Goal: Information Seeking & Learning: Learn about a topic

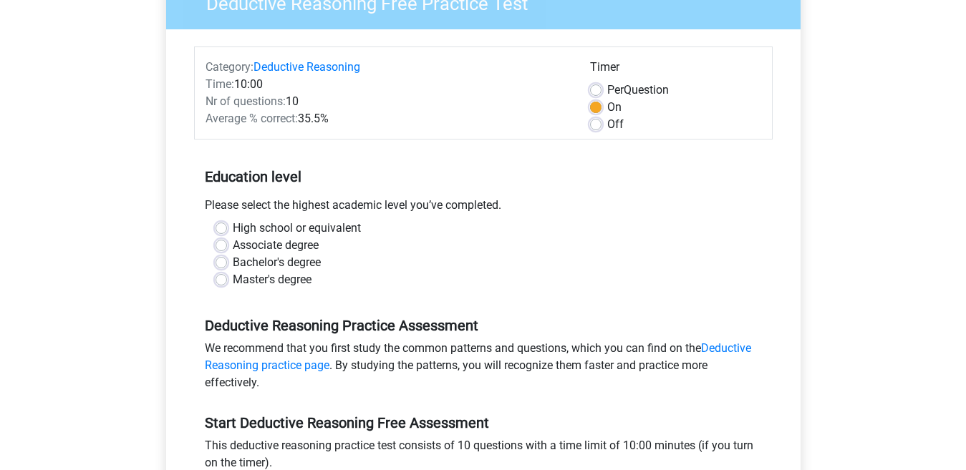
scroll to position [138, 0]
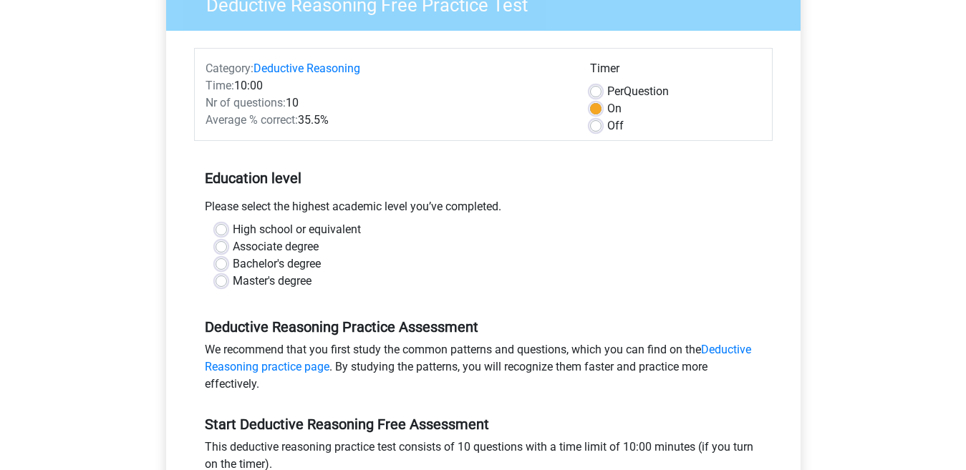
click at [284, 266] on label "Bachelor's degree" at bounding box center [277, 264] width 88 height 17
click at [227, 266] on input "Bachelor's degree" at bounding box center [221, 263] width 11 height 14
radio input "true"
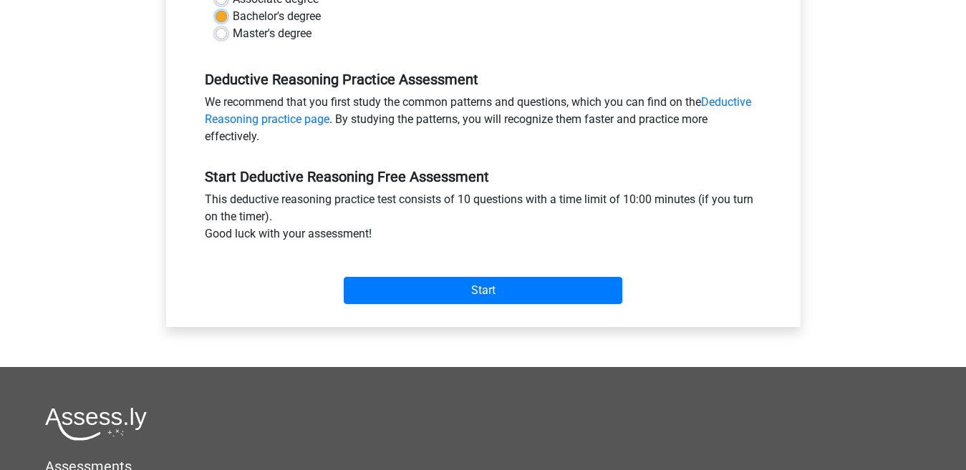
scroll to position [444, 0]
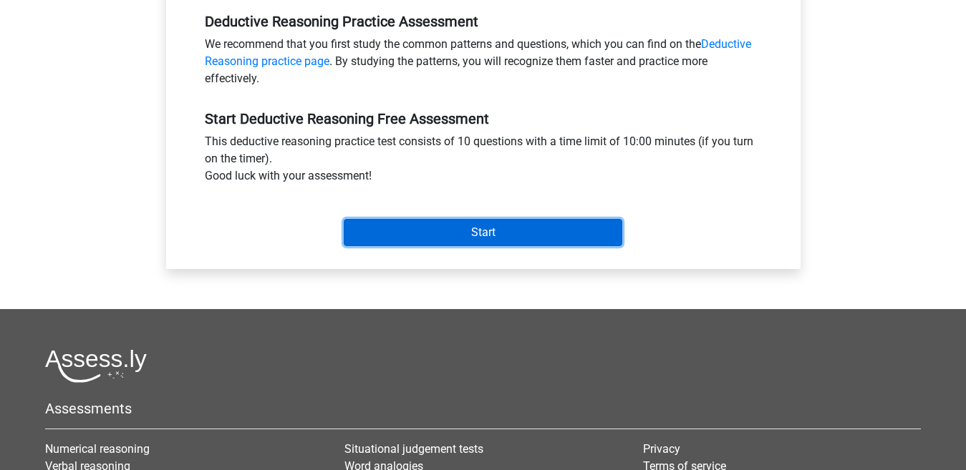
click at [500, 233] on input "Start" at bounding box center [483, 232] width 279 height 27
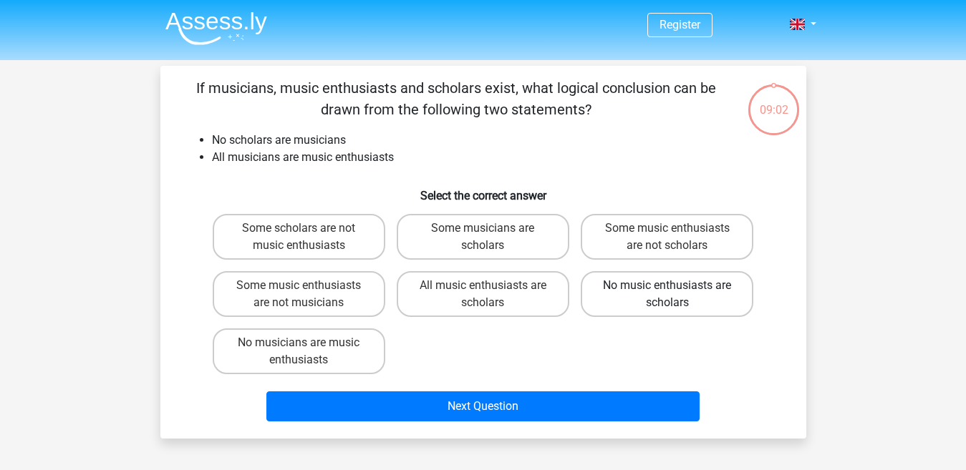
click at [685, 279] on label "No music enthusiasts are scholars" at bounding box center [667, 294] width 173 height 46
click at [677, 286] on input "No music enthusiasts are scholars" at bounding box center [671, 290] width 9 height 9
radio input "true"
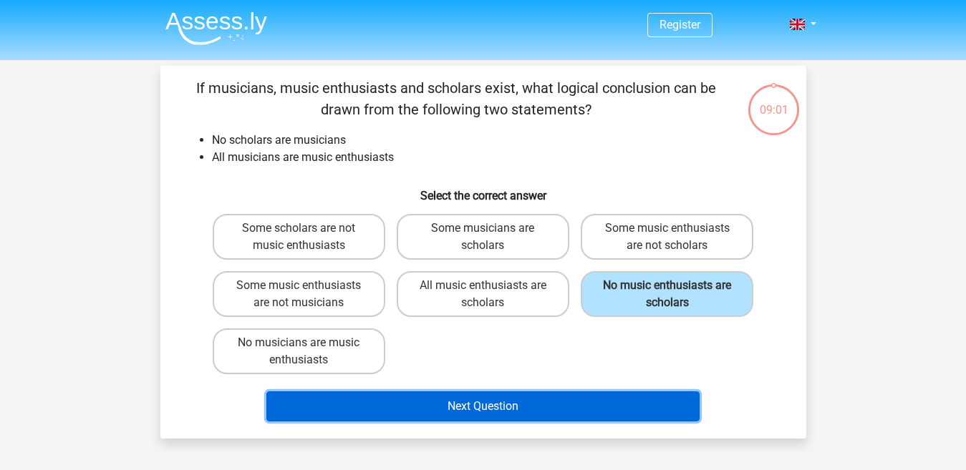
click at [506, 401] on button "Next Question" at bounding box center [482, 407] width 433 height 30
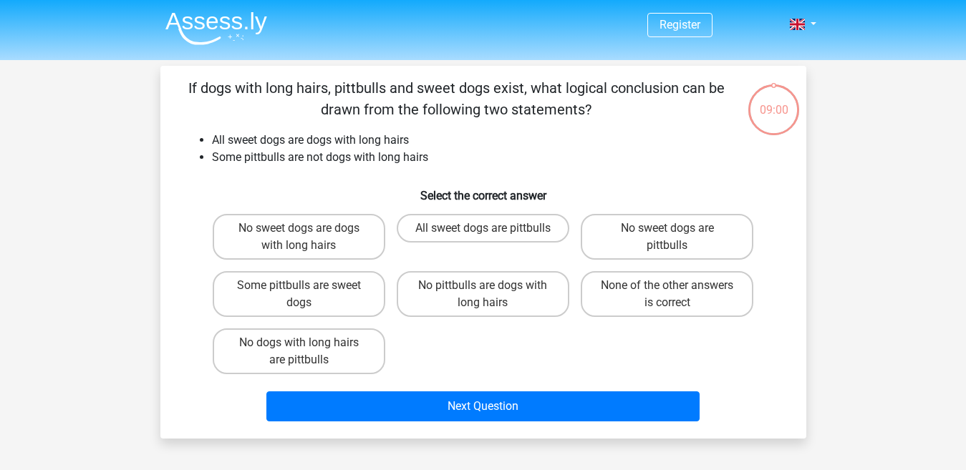
scroll to position [66, 0]
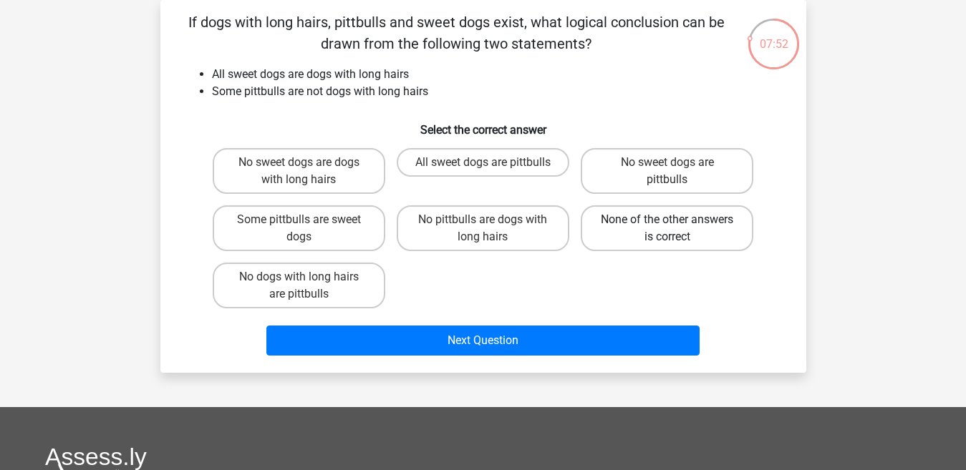
click at [657, 228] on label "None of the other answers is correct" at bounding box center [667, 229] width 173 height 46
click at [667, 228] on input "None of the other answers is correct" at bounding box center [671, 224] width 9 height 9
radio input "true"
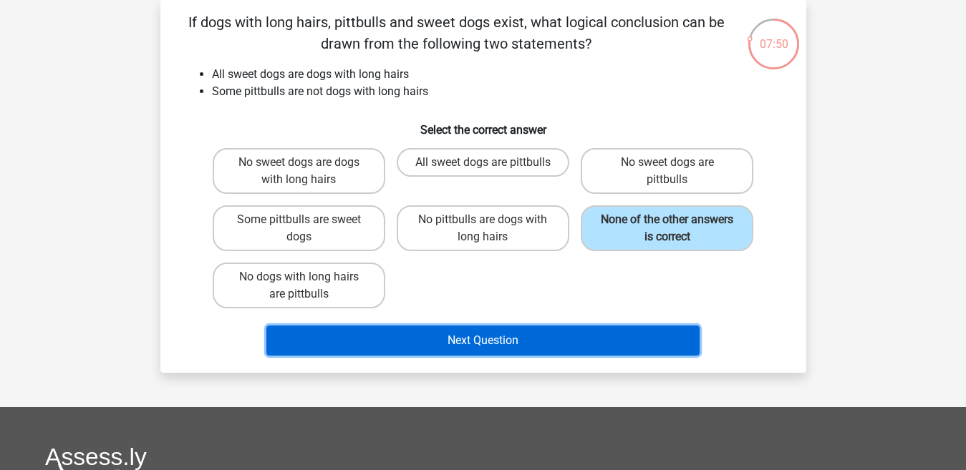
click at [515, 342] on button "Next Question" at bounding box center [482, 341] width 433 height 30
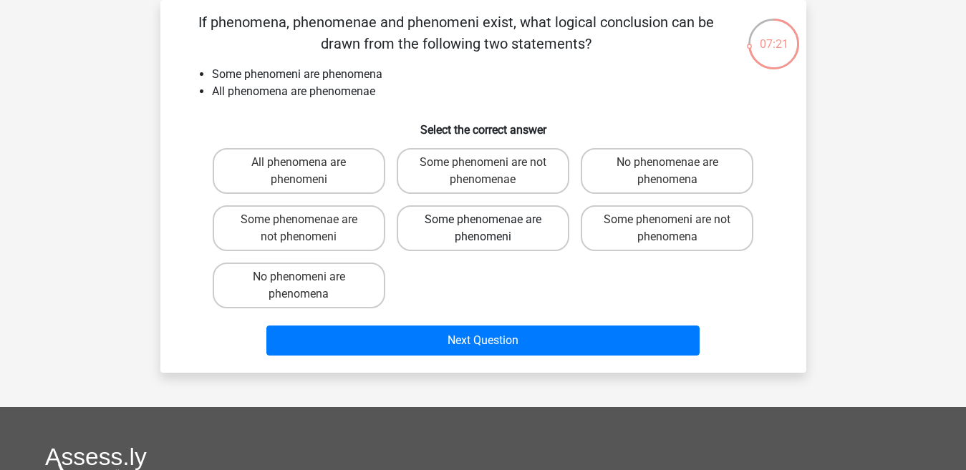
click at [474, 228] on label "Some phenomenae are phenomeni" at bounding box center [483, 229] width 173 height 46
click at [483, 228] on input "Some phenomenae are phenomeni" at bounding box center [487, 224] width 9 height 9
radio input "true"
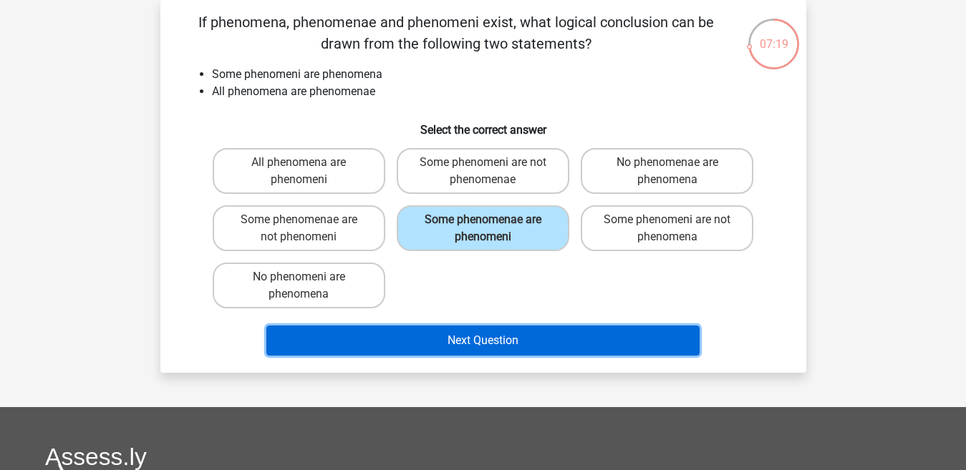
click at [474, 337] on button "Next Question" at bounding box center [482, 341] width 433 height 30
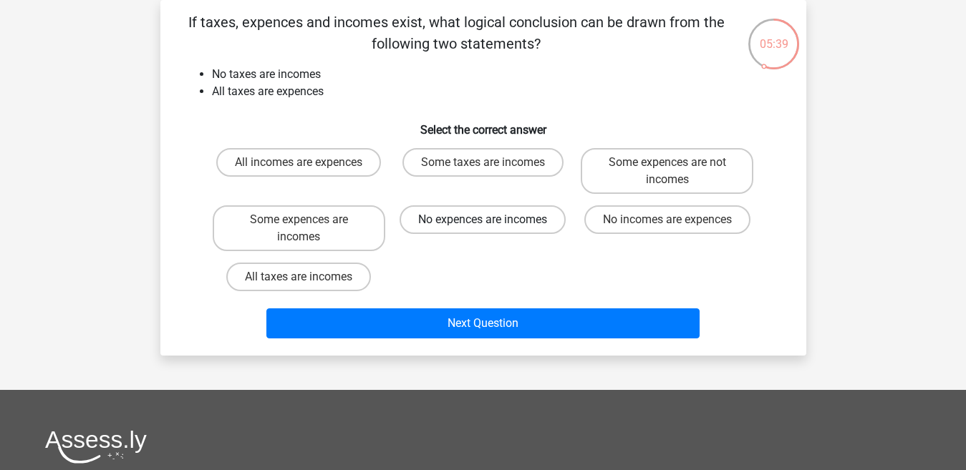
click at [481, 214] on label "No expences are incomes" at bounding box center [483, 220] width 166 height 29
click at [483, 220] on input "No expences are incomes" at bounding box center [487, 224] width 9 height 9
radio input "true"
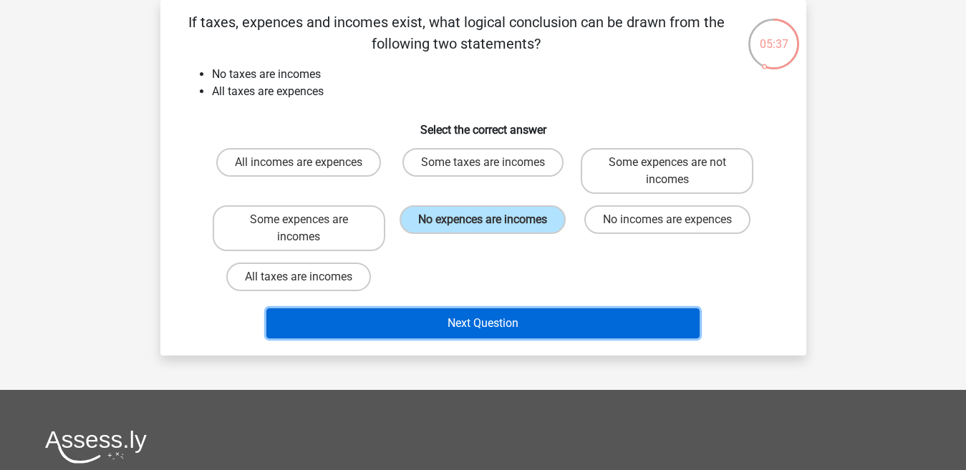
click at [488, 327] on button "Next Question" at bounding box center [482, 324] width 433 height 30
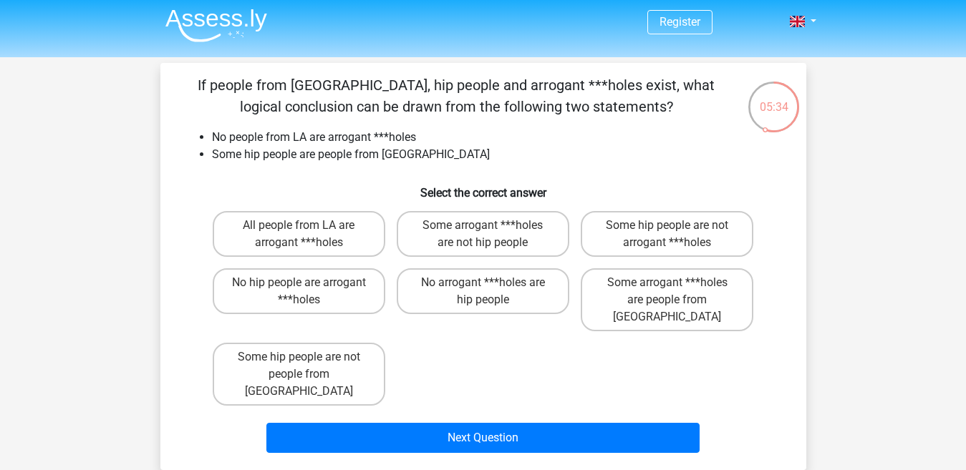
scroll to position [0, 0]
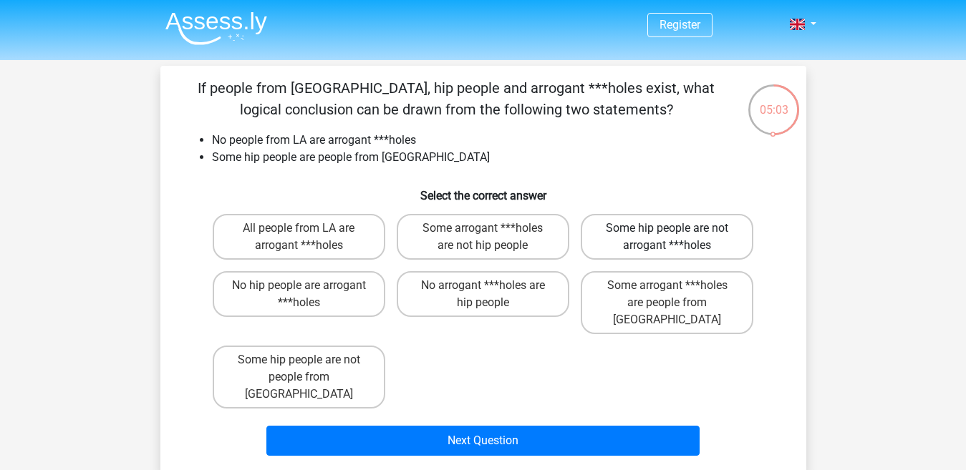
click at [658, 237] on label "Some hip people are not arrogant ***holes" at bounding box center [667, 237] width 173 height 46
click at [667, 237] on input "Some hip people are not arrogant ***holes" at bounding box center [671, 232] width 9 height 9
radio input "true"
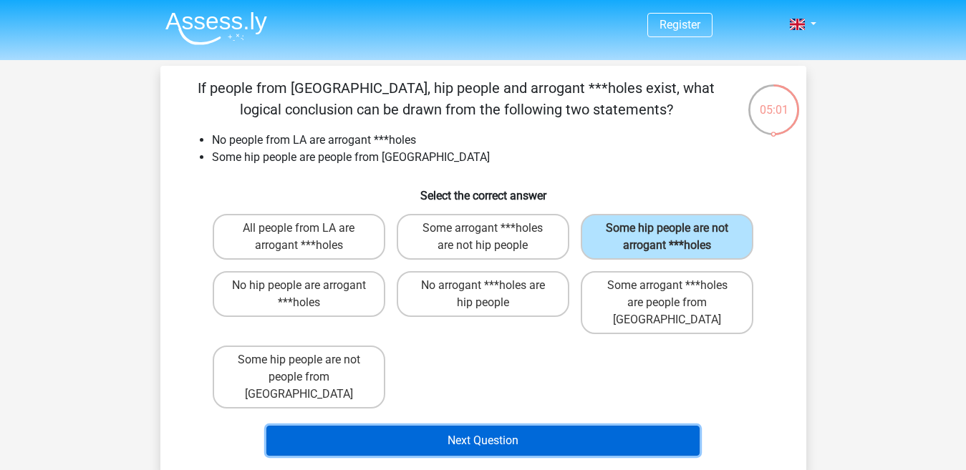
click at [554, 426] on button "Next Question" at bounding box center [482, 441] width 433 height 30
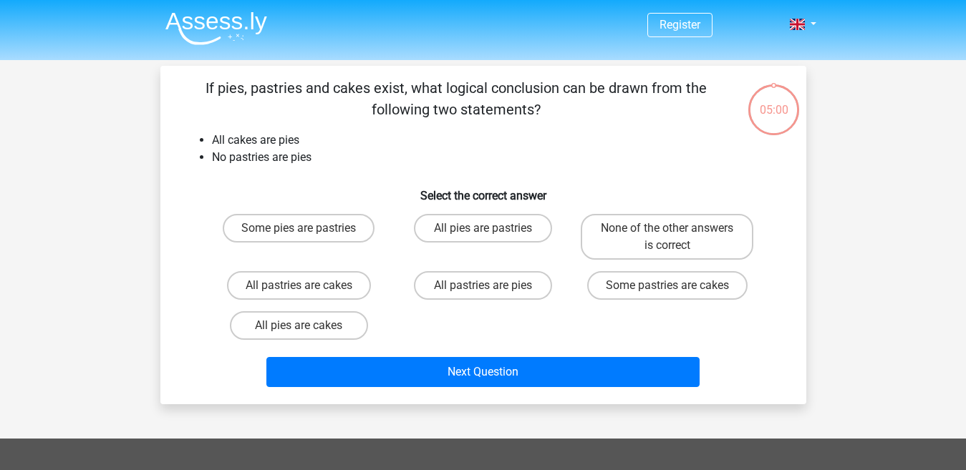
scroll to position [66, 0]
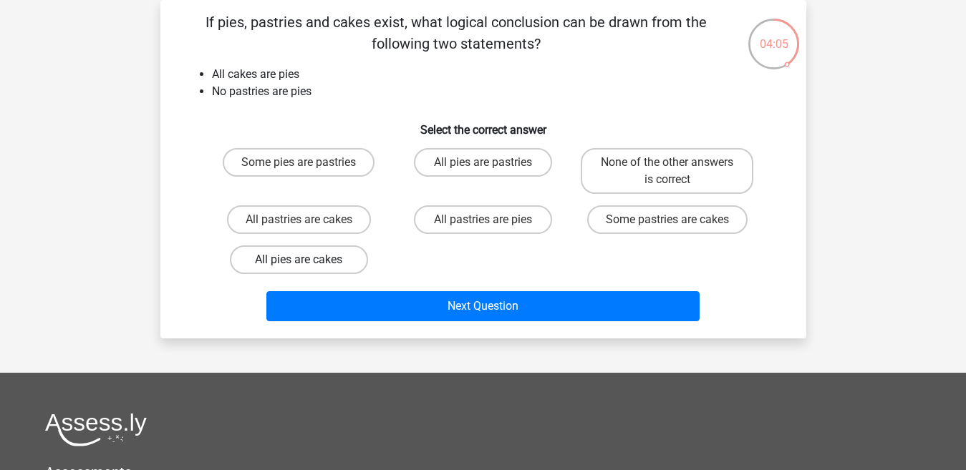
click at [306, 259] on label "All pies are cakes" at bounding box center [299, 260] width 138 height 29
click at [306, 260] on input "All pies are cakes" at bounding box center [303, 264] width 9 height 9
radio input "true"
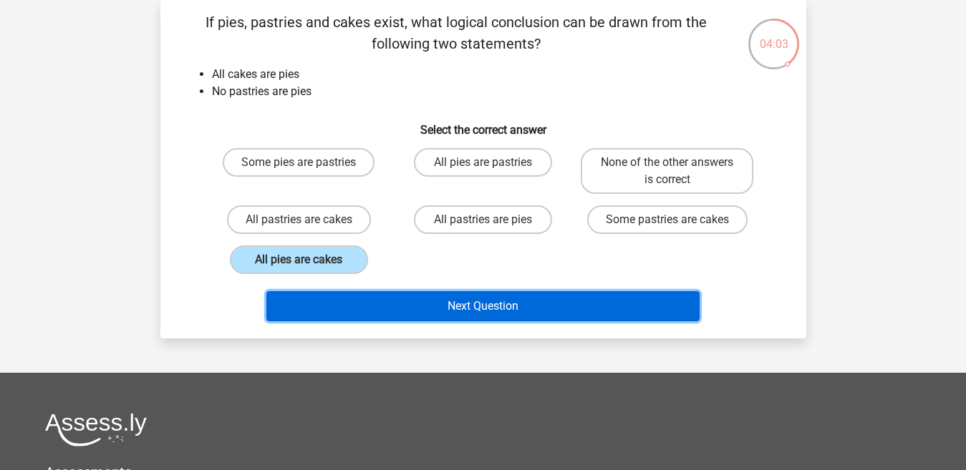
click at [459, 299] on button "Next Question" at bounding box center [482, 306] width 433 height 30
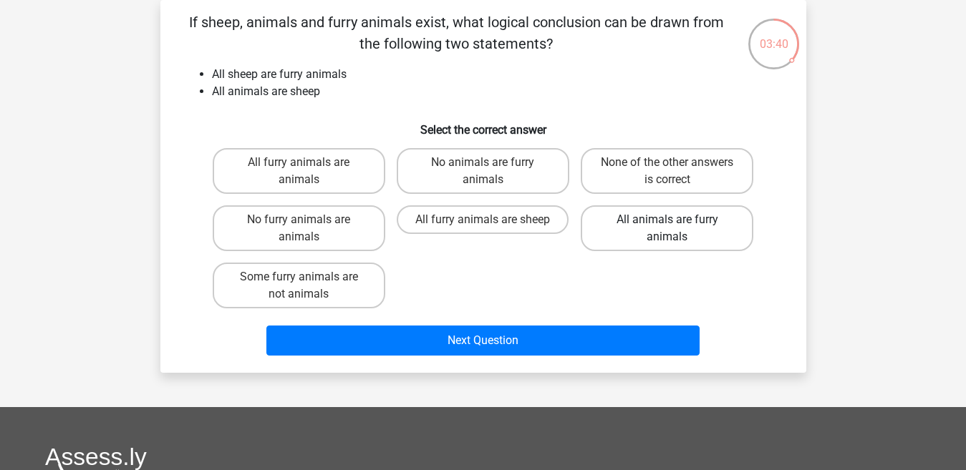
click at [690, 235] on label "All animals are furry animals" at bounding box center [667, 229] width 173 height 46
click at [677, 229] on input "All animals are furry animals" at bounding box center [671, 224] width 9 height 9
radio input "true"
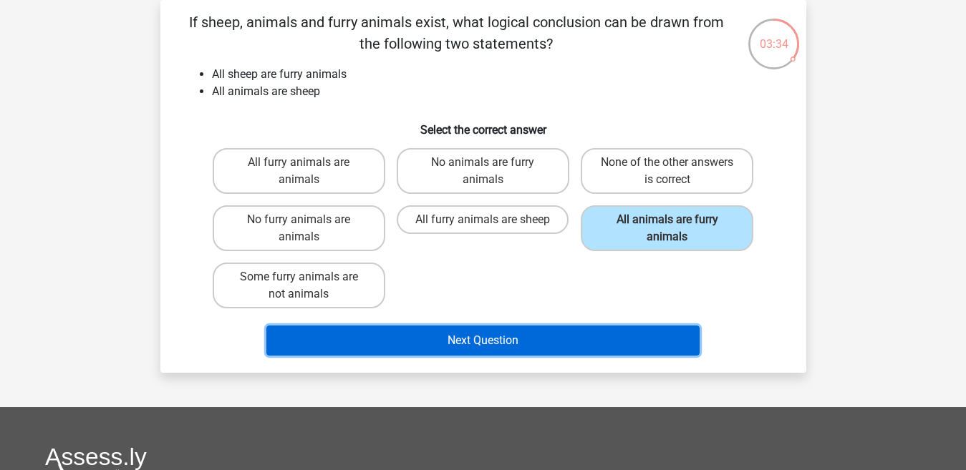
click at [511, 334] on button "Next Question" at bounding box center [482, 341] width 433 height 30
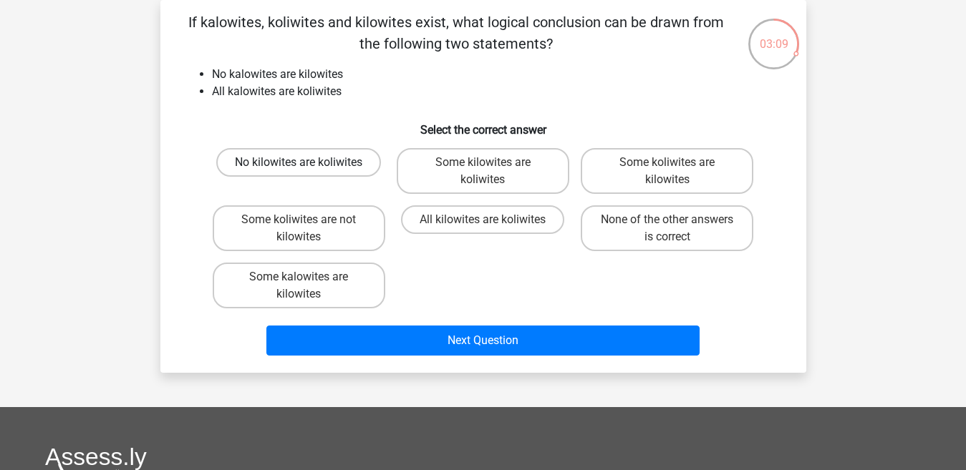
click at [284, 160] on label "No kilowites are koliwites" at bounding box center [298, 162] width 165 height 29
click at [299, 163] on input "No kilowites are koliwites" at bounding box center [303, 167] width 9 height 9
radio input "true"
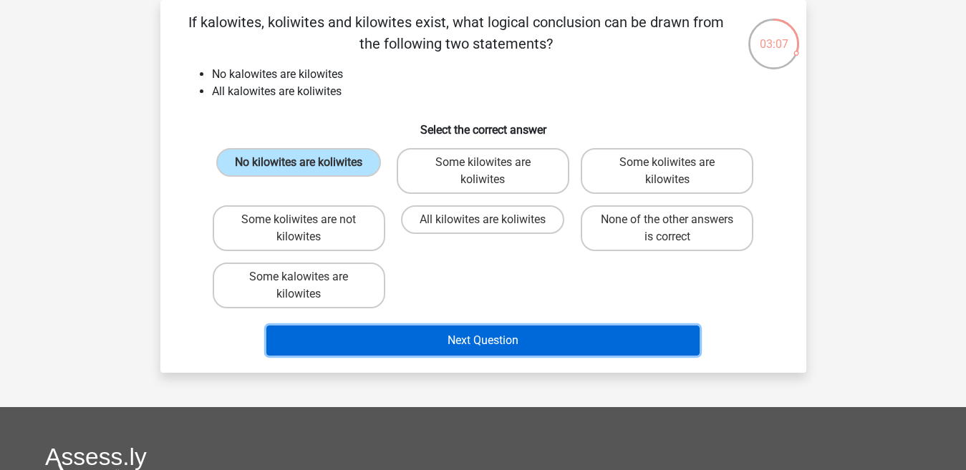
click at [510, 334] on button "Next Question" at bounding box center [482, 341] width 433 height 30
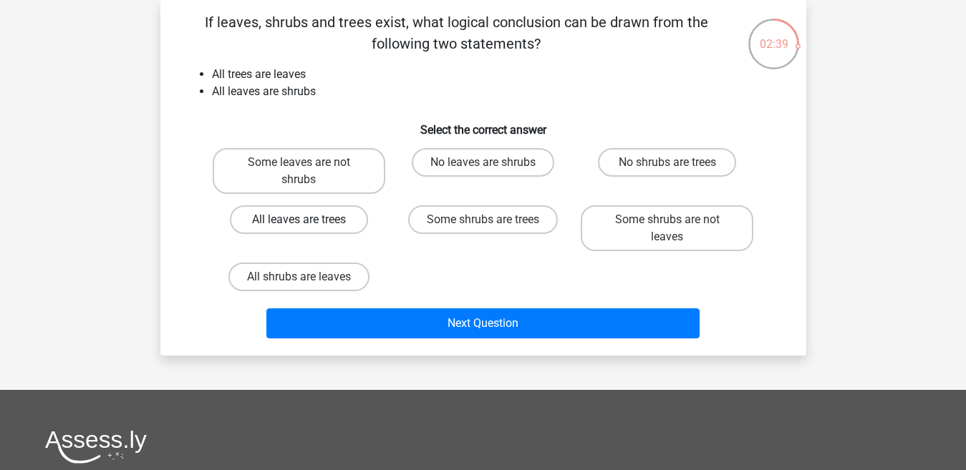
click at [321, 223] on label "All leaves are trees" at bounding box center [299, 220] width 138 height 29
click at [308, 223] on input "All leaves are trees" at bounding box center [303, 224] width 9 height 9
radio input "true"
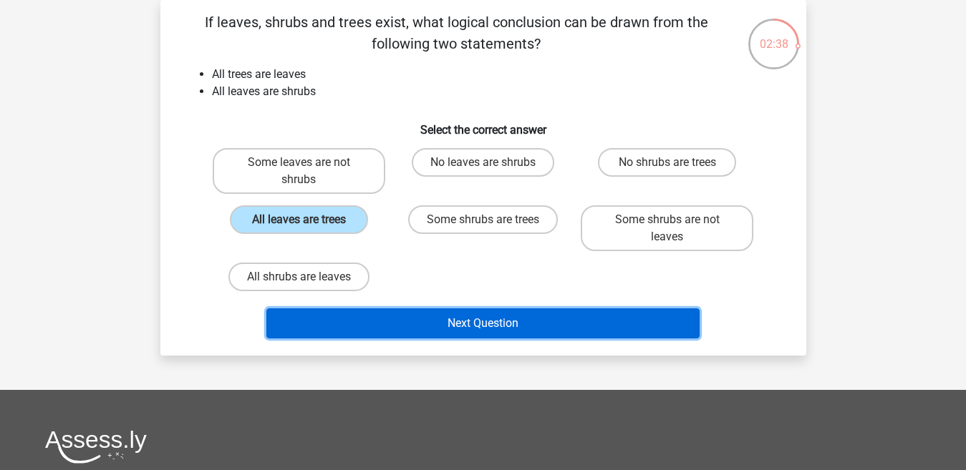
click at [502, 322] on button "Next Question" at bounding box center [482, 324] width 433 height 30
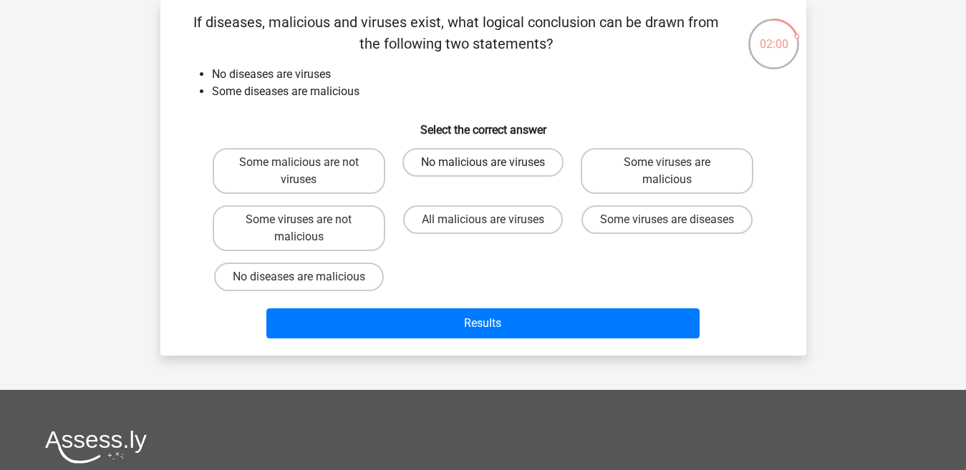
click at [511, 174] on label "No malicious are viruses" at bounding box center [482, 162] width 161 height 29
click at [492, 172] on input "No malicious are viruses" at bounding box center [487, 167] width 9 height 9
radio input "true"
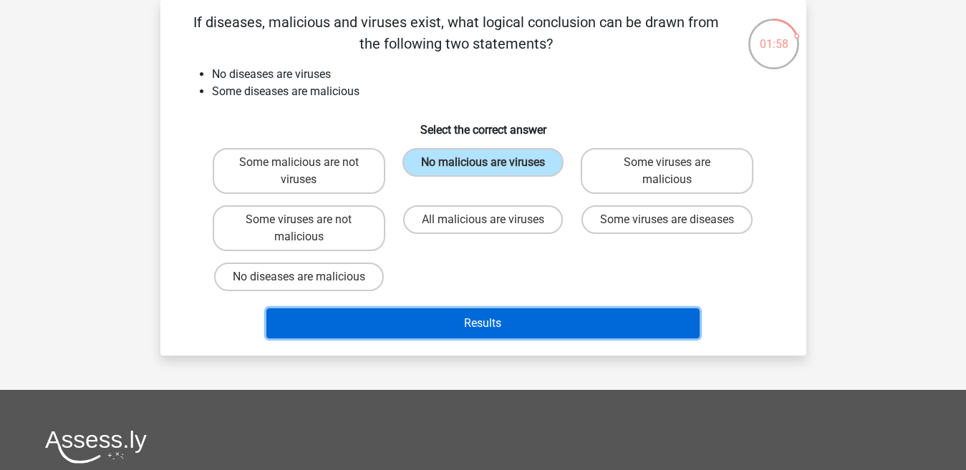
click at [491, 321] on button "Results" at bounding box center [482, 324] width 433 height 30
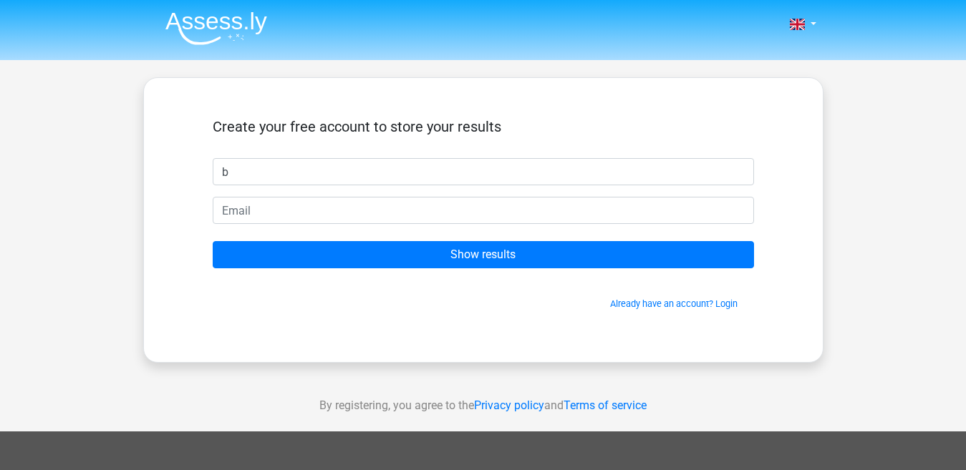
type input "b"
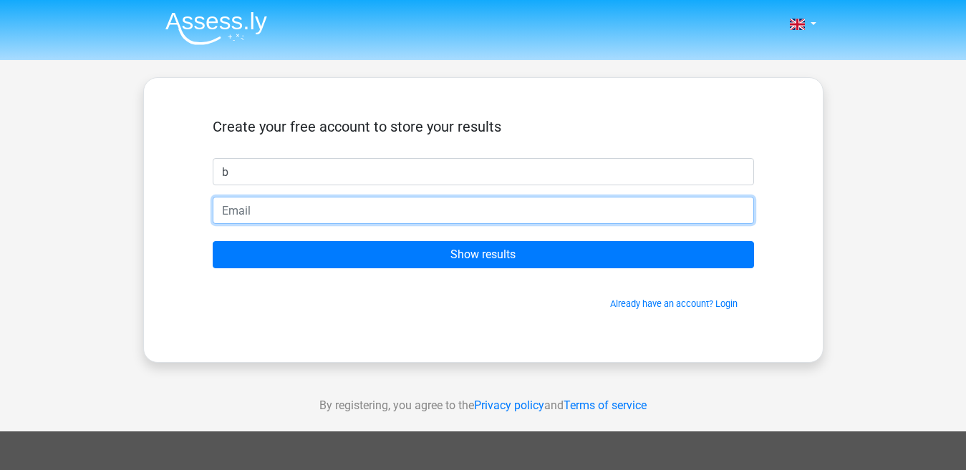
click at [369, 209] on input "email" at bounding box center [483, 210] width 541 height 27
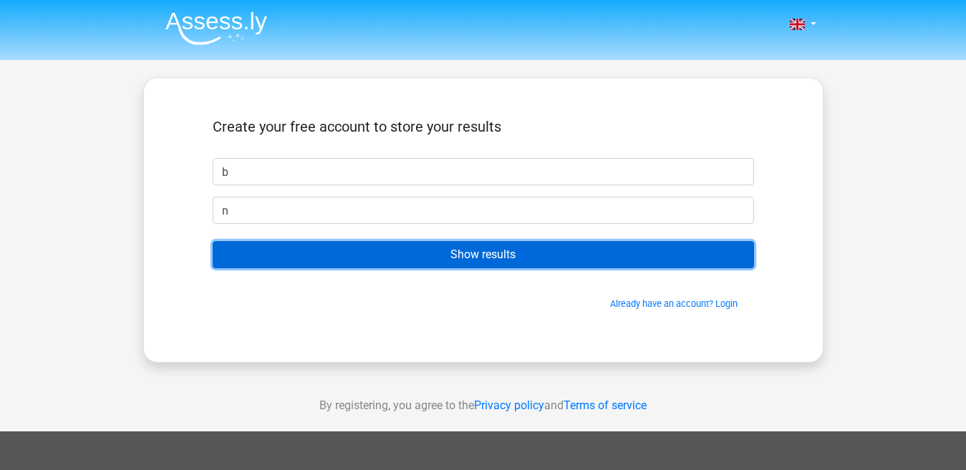
click at [480, 256] on input "Show results" at bounding box center [483, 254] width 541 height 27
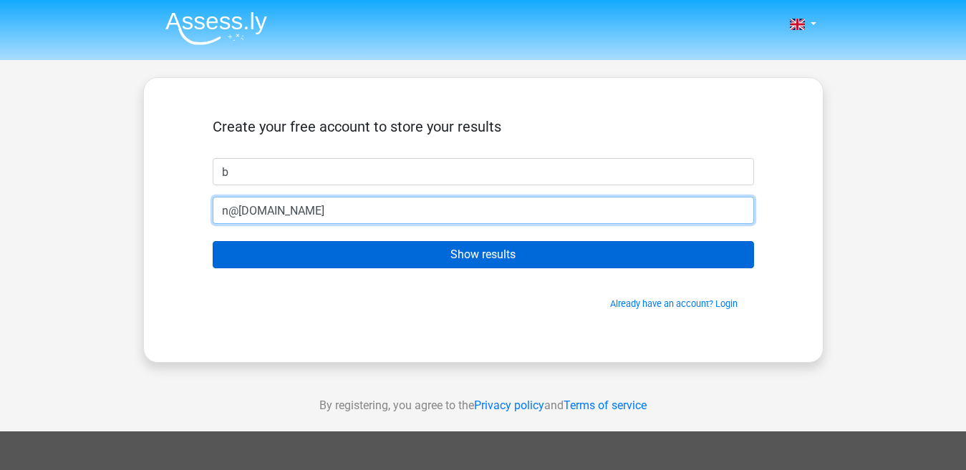
type input "n@n.com"
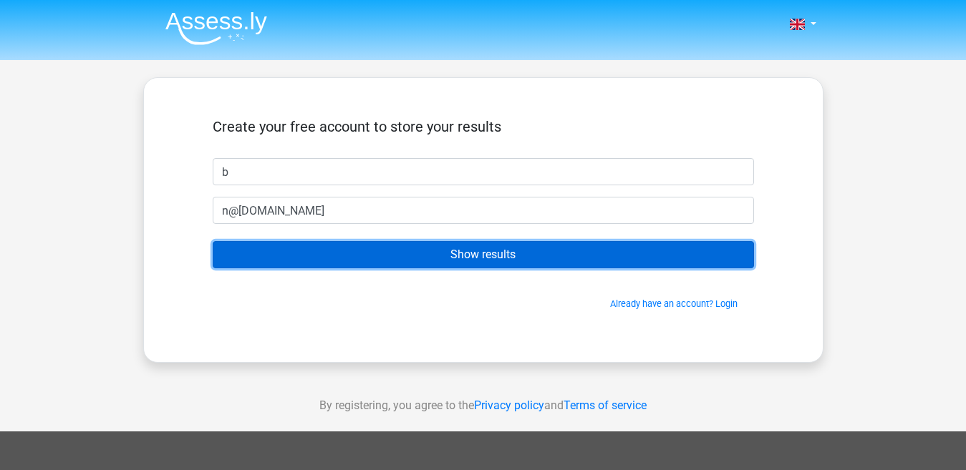
click at [473, 261] on input "Show results" at bounding box center [483, 254] width 541 height 27
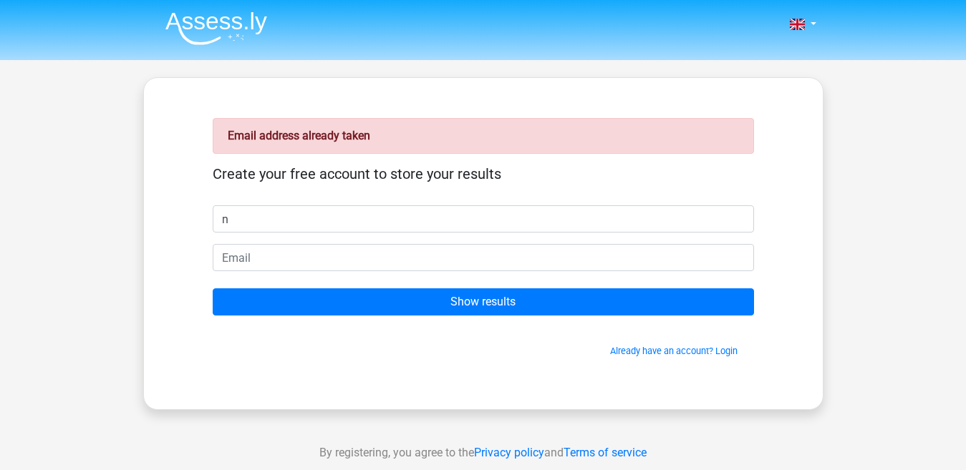
type input "n"
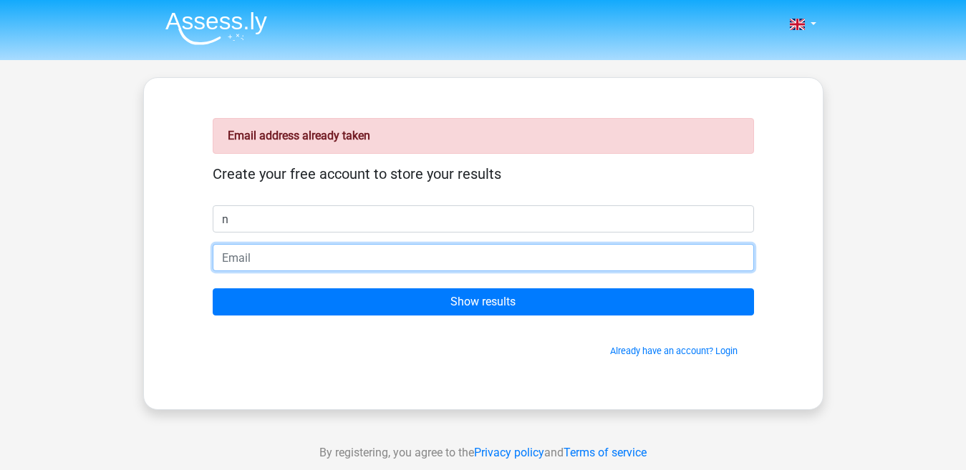
click at [447, 253] on input "email" at bounding box center [483, 257] width 541 height 27
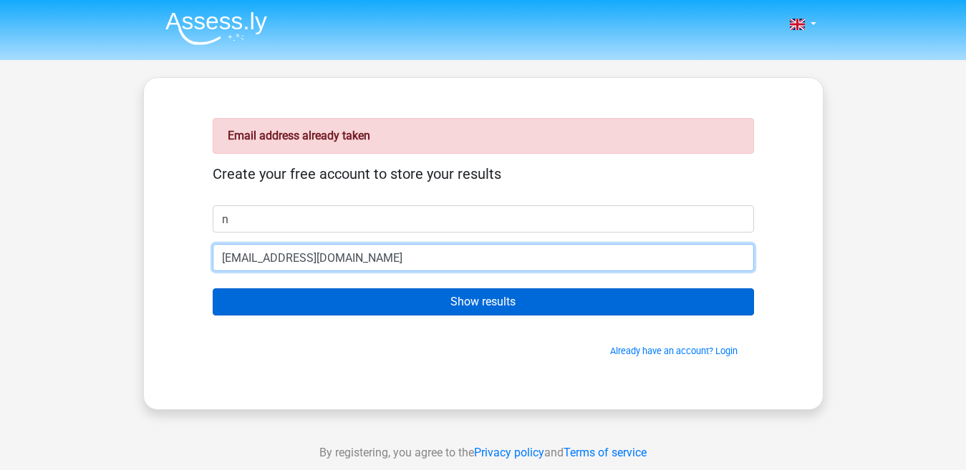
type input "[EMAIL_ADDRESS][DOMAIN_NAME]"
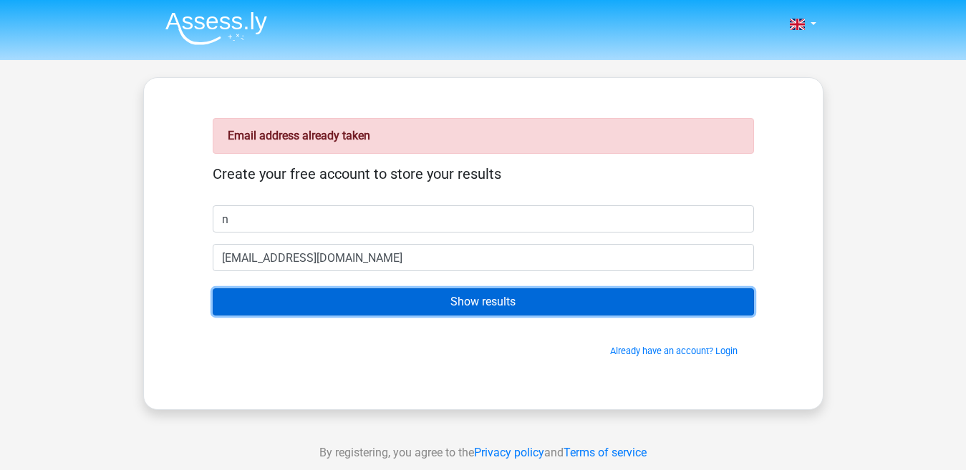
click at [474, 295] on input "Show results" at bounding box center [483, 302] width 541 height 27
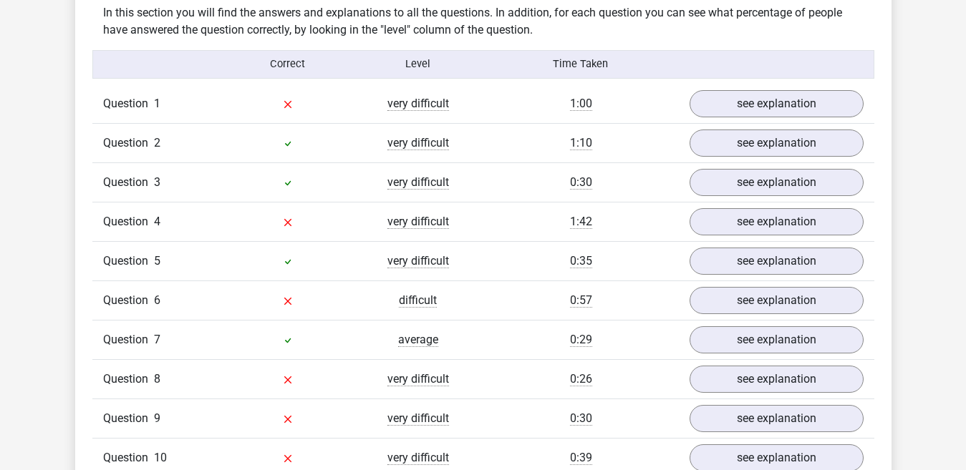
scroll to position [1113, 0]
